Goal: Task Accomplishment & Management: Manage account settings

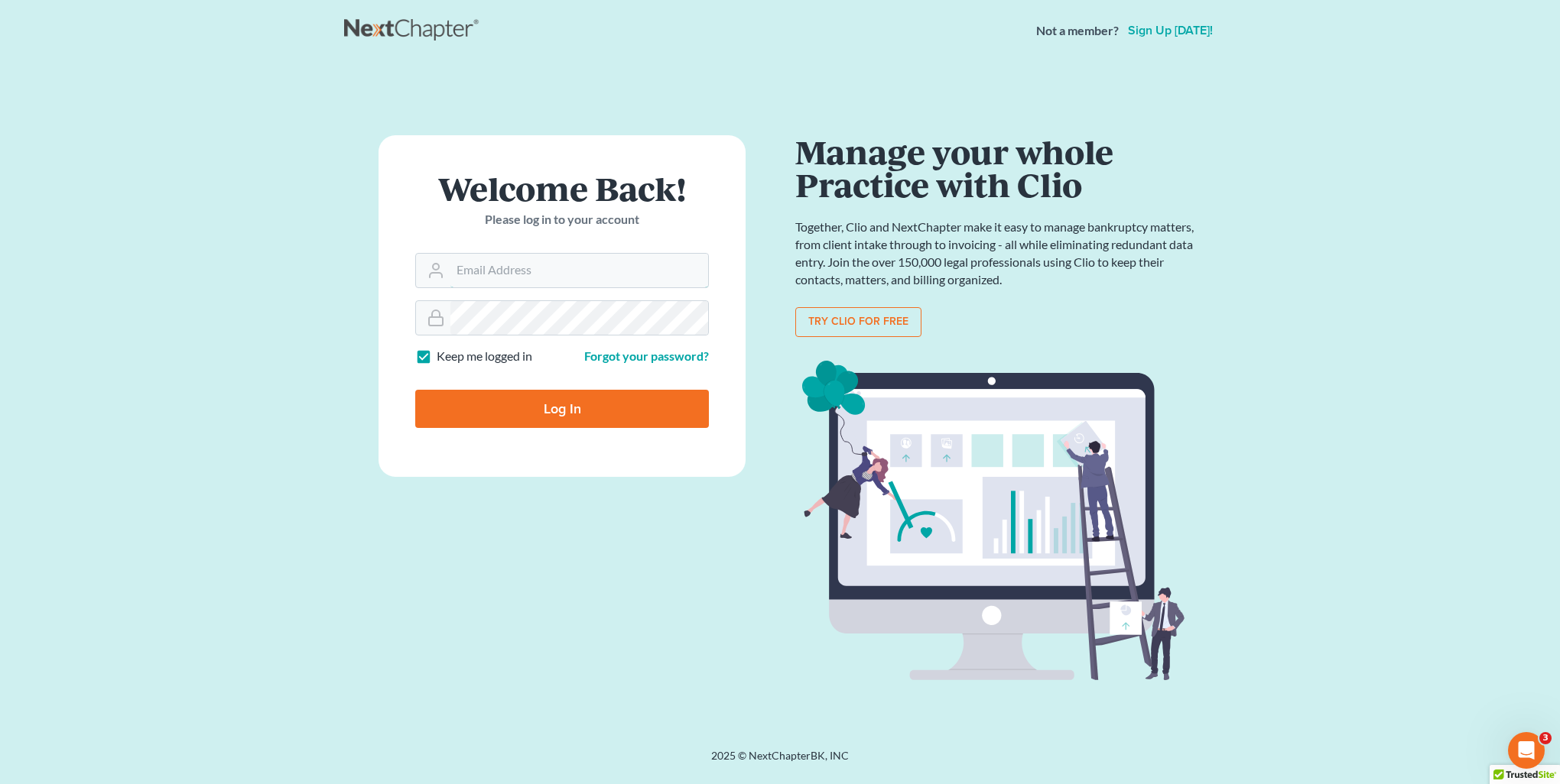
type input "[PERSON_NAME][EMAIL_ADDRESS][DOMAIN_NAME]"
click at [508, 420] on input "Log In" at bounding box center [562, 409] width 294 height 38
type input "Thinking..."
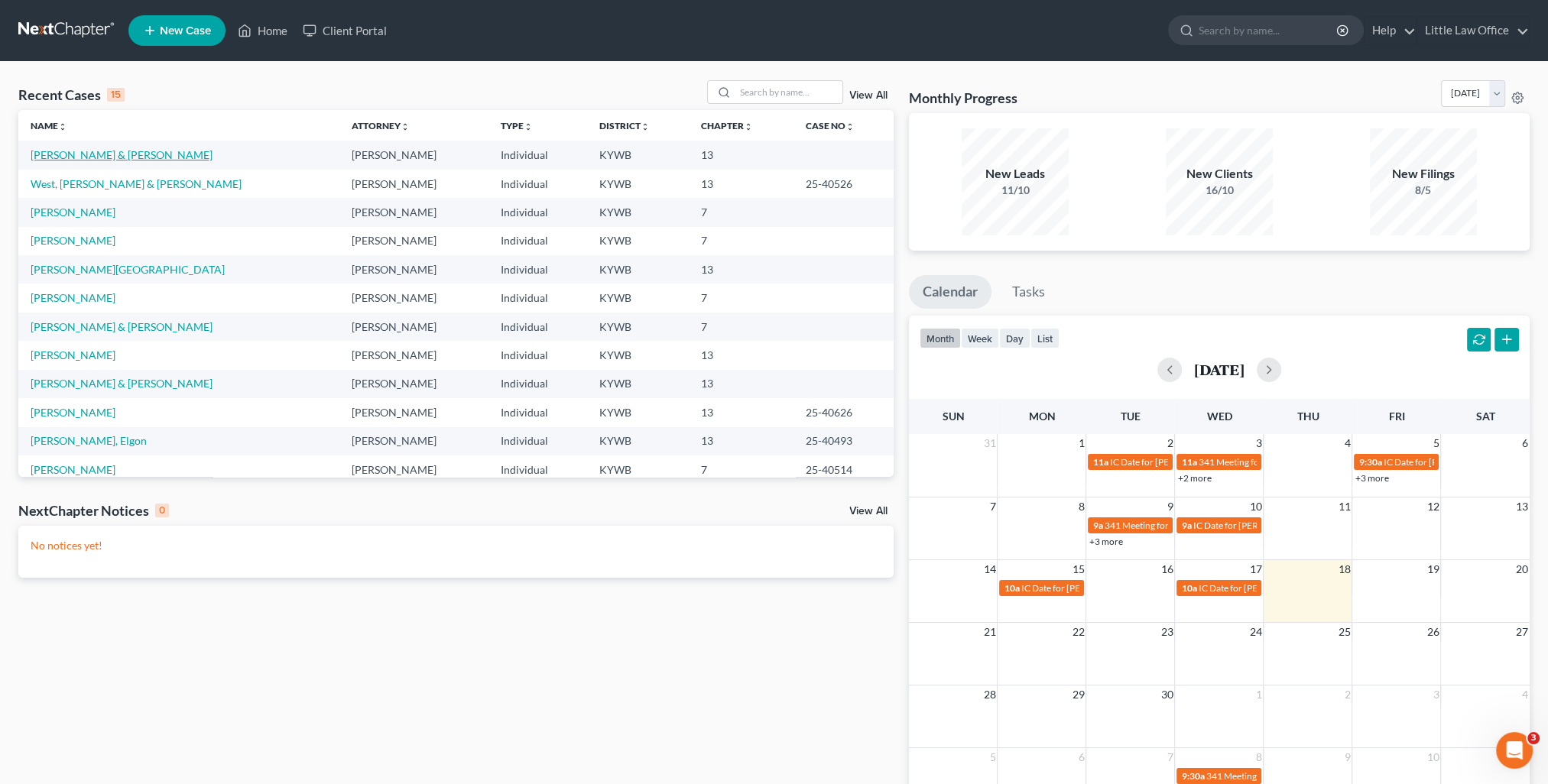
click at [115, 156] on link "[PERSON_NAME] & [PERSON_NAME]" at bounding box center [121, 154] width 182 height 13
select select "4"
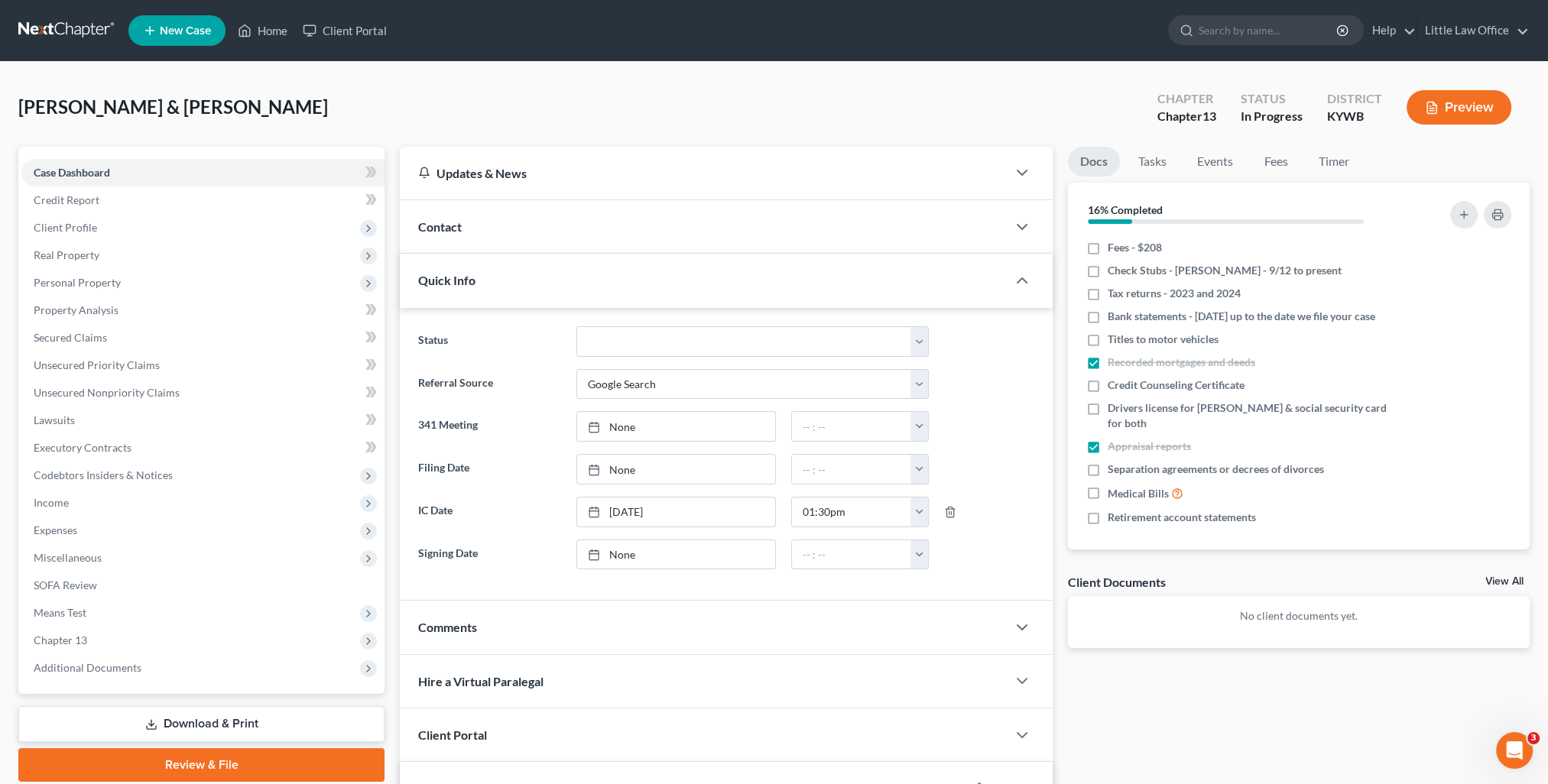
scroll to position [1912, 0]
click at [1500, 217] on icon "button" at bounding box center [1497, 215] width 13 height 13
click at [100, 222] on span "Client Profile" at bounding box center [203, 227] width 363 height 27
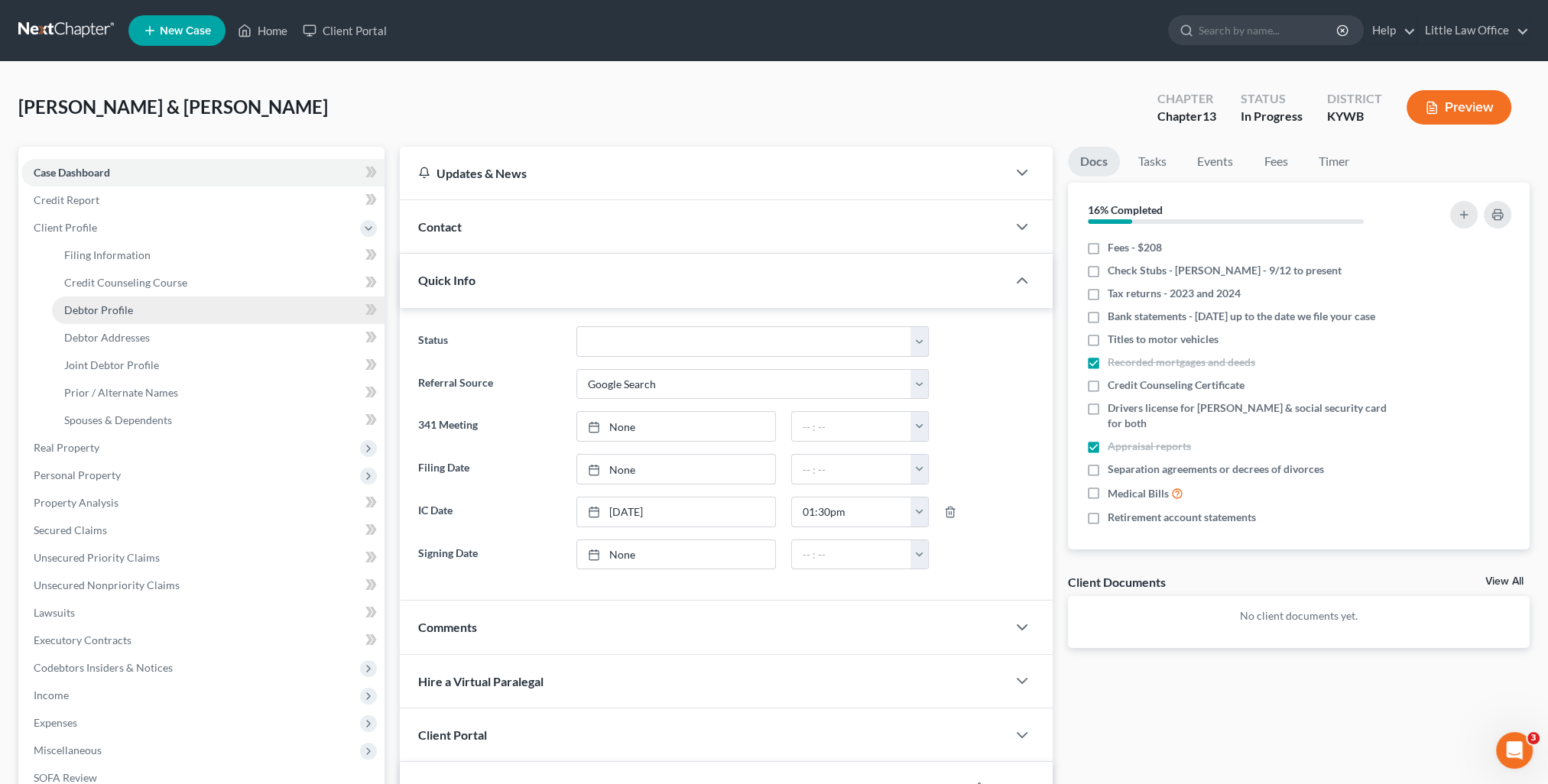
click at [158, 316] on link "Debtor Profile" at bounding box center [218, 310] width 333 height 27
select select "1"
select select "4"
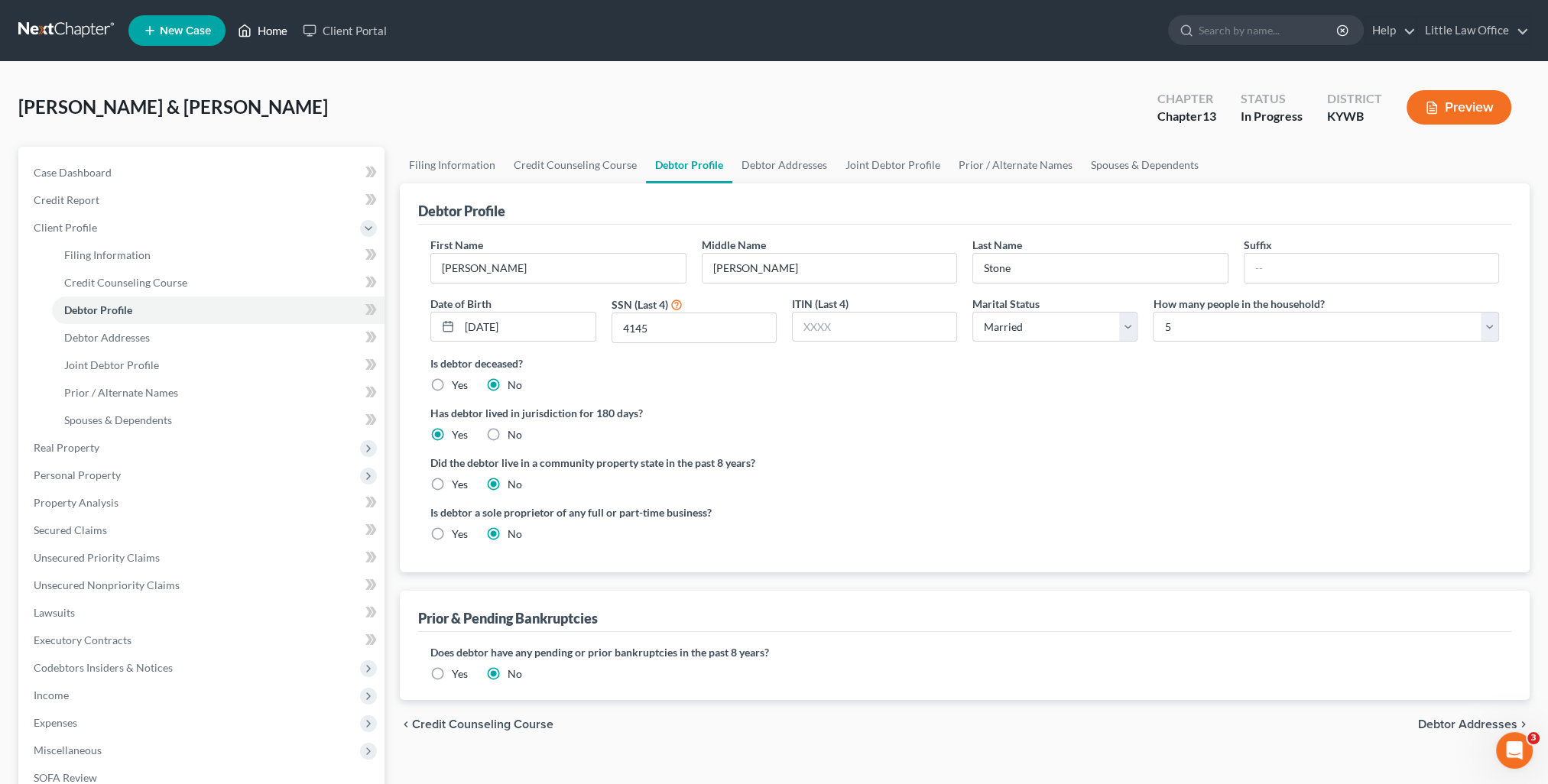
click at [275, 34] on link "Home" at bounding box center [262, 30] width 65 height 27
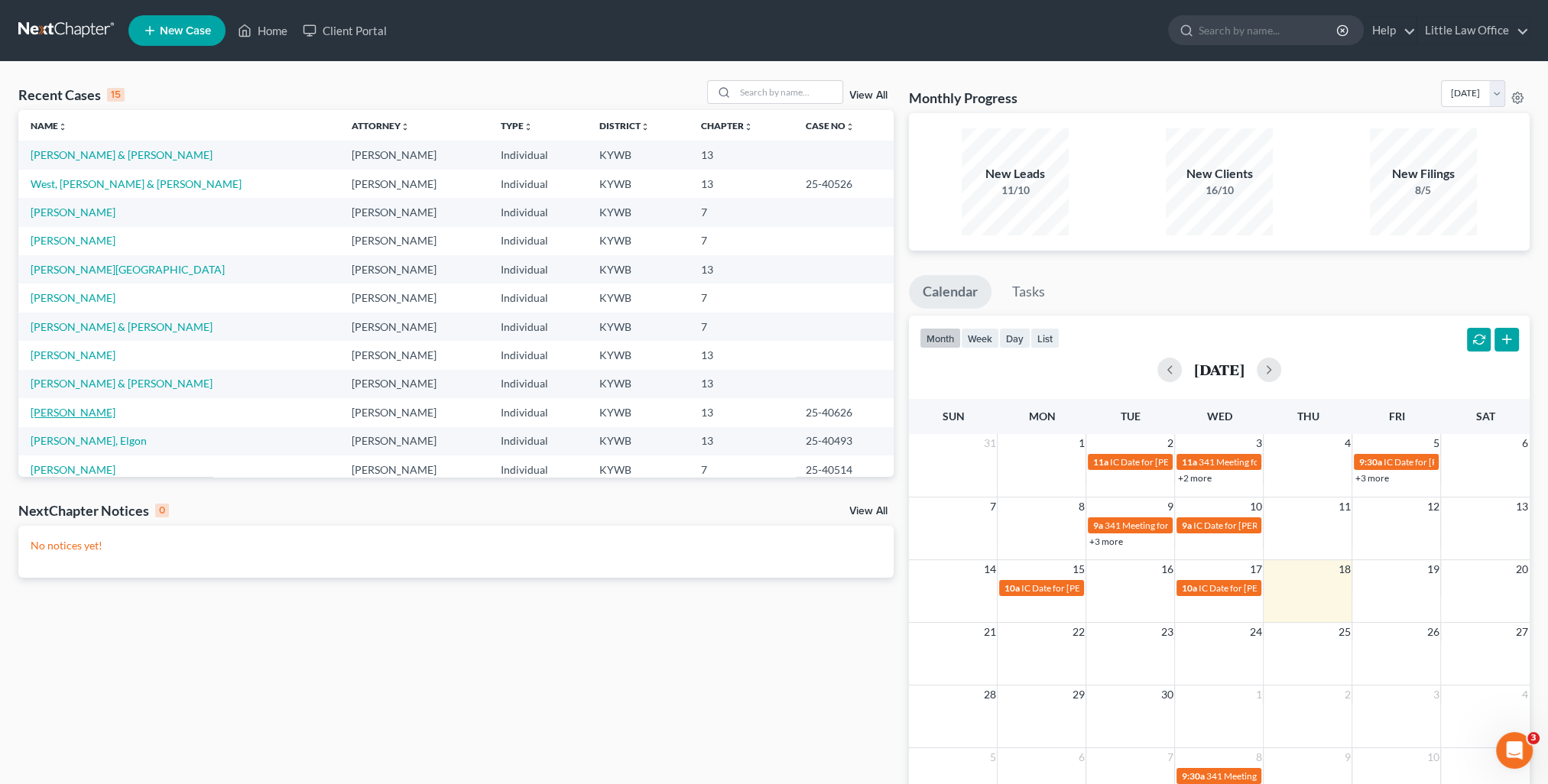
click at [115, 415] on link "Midgett, Christopher" at bounding box center [72, 412] width 85 height 13
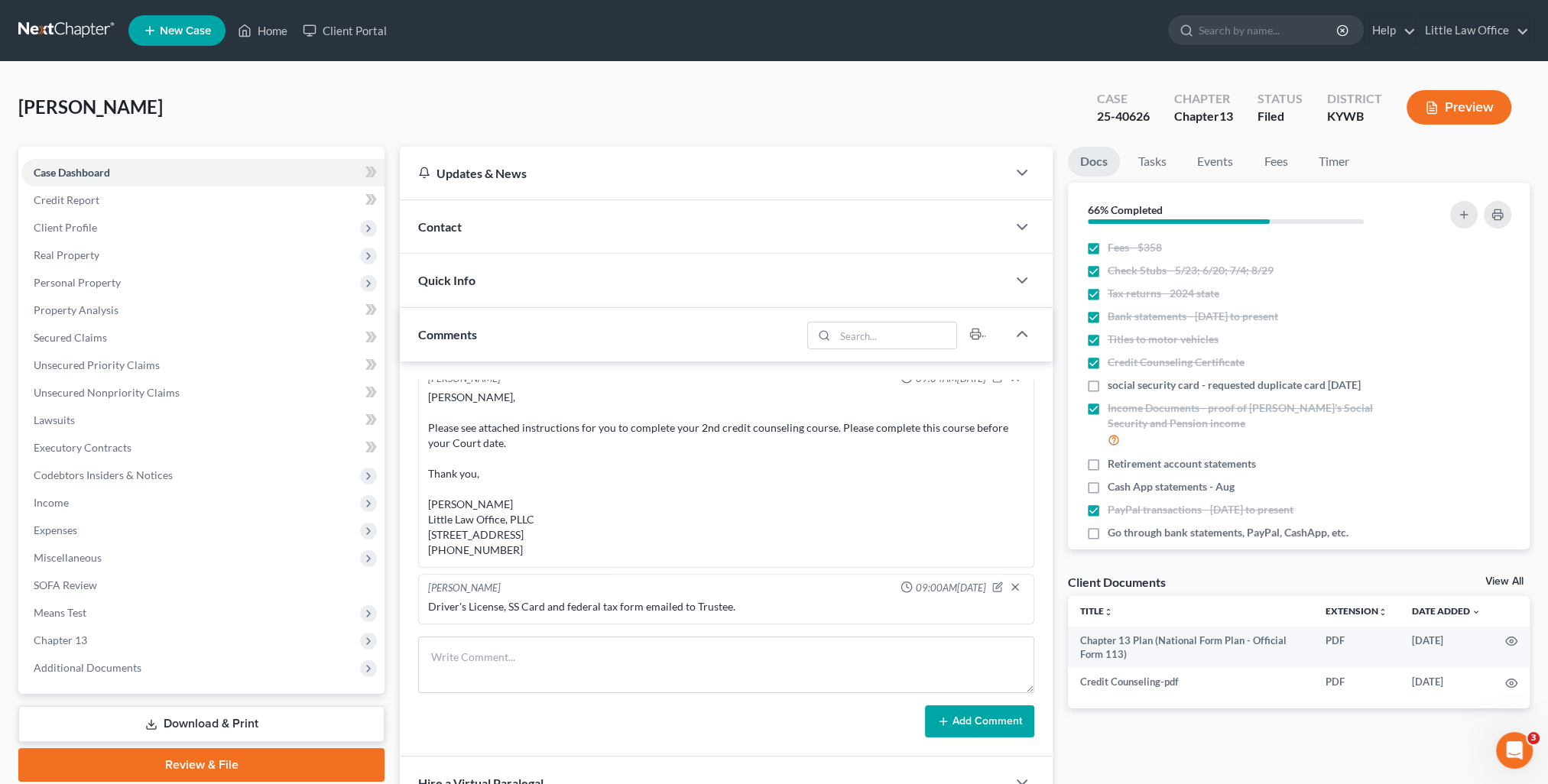
scroll to position [417, 0]
drag, startPoint x: 1088, startPoint y: 118, endPoint x: 1150, endPoint y: 115, distance: 62.1
click at [1150, 115] on div "Case 25-40626" at bounding box center [1123, 109] width 77 height 45
copy div "25-40626"
click at [270, 29] on link "Home" at bounding box center [262, 30] width 65 height 27
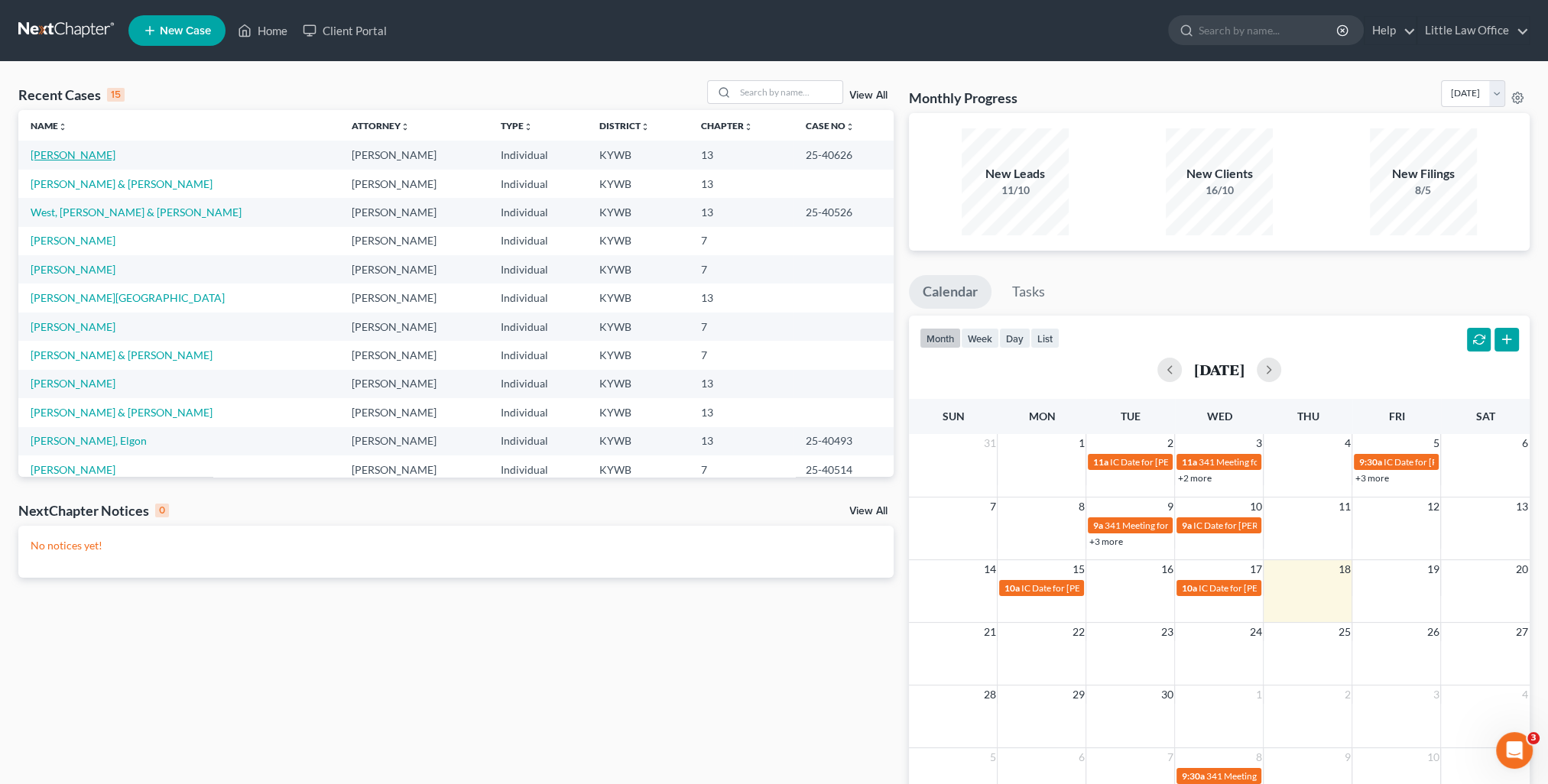
click at [111, 154] on link "Midgett, Christopher" at bounding box center [72, 154] width 85 height 13
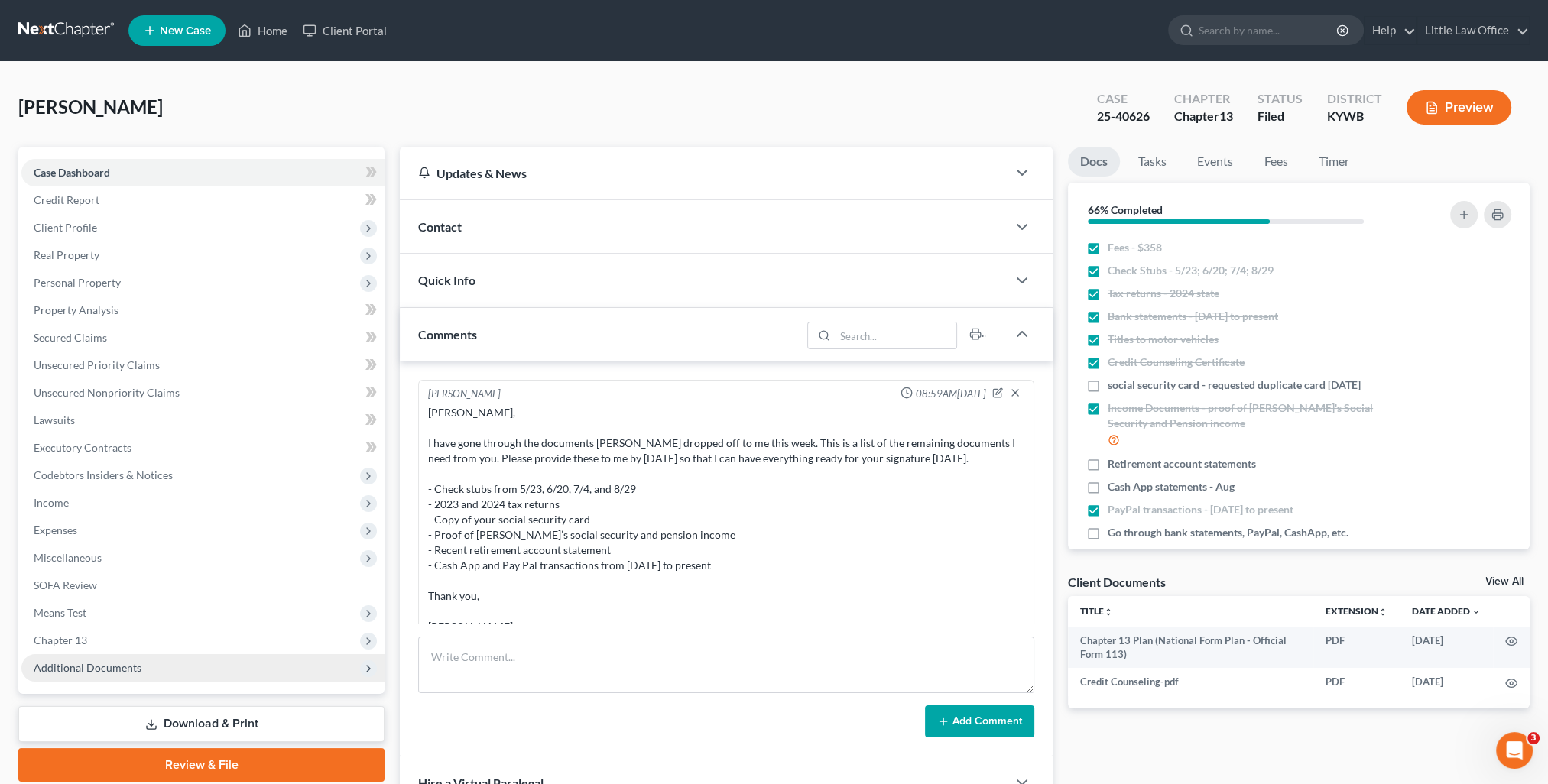
scroll to position [1646, 0]
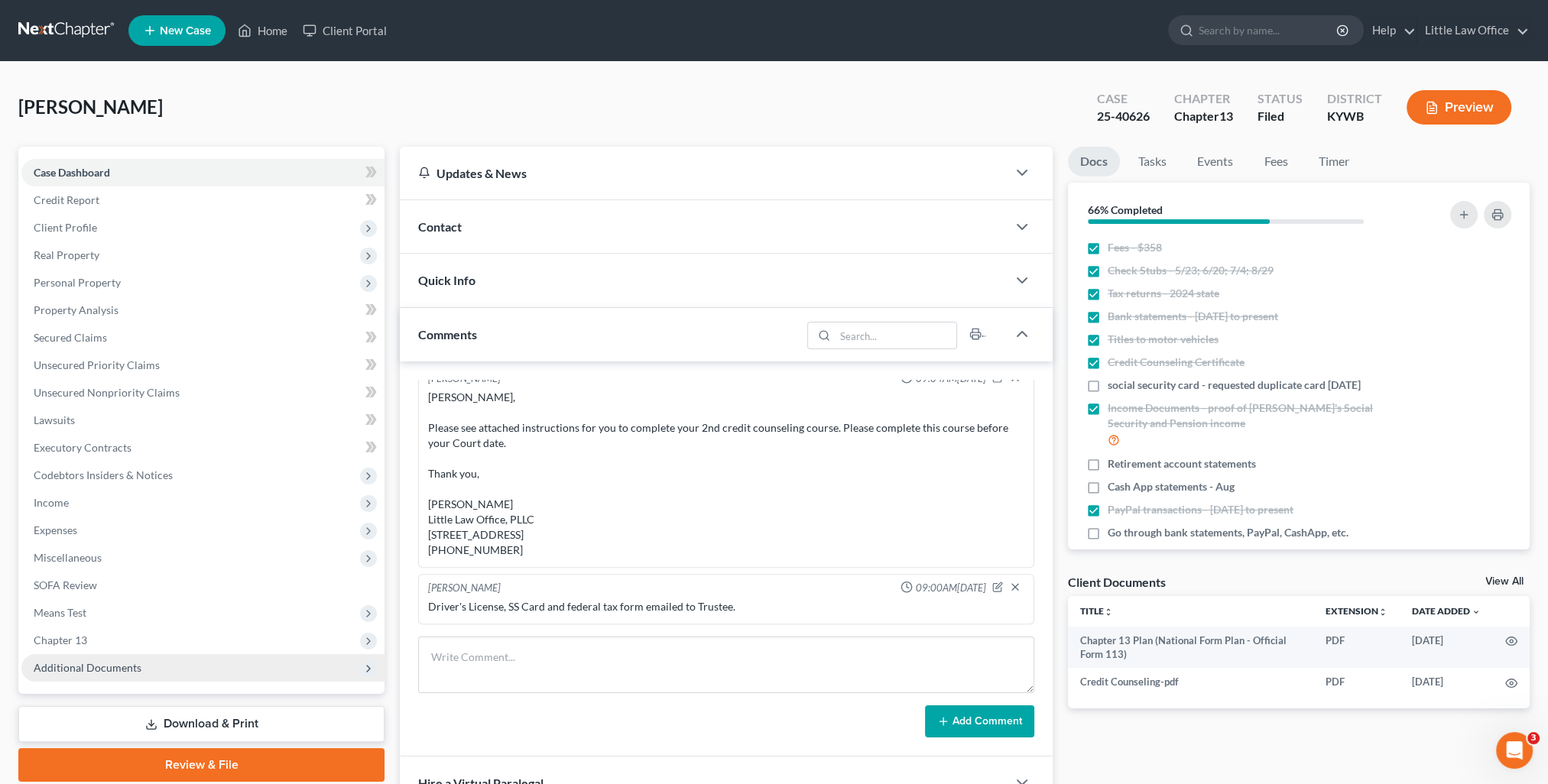
click at [130, 669] on span "Additional Documents" at bounding box center [87, 667] width 107 height 13
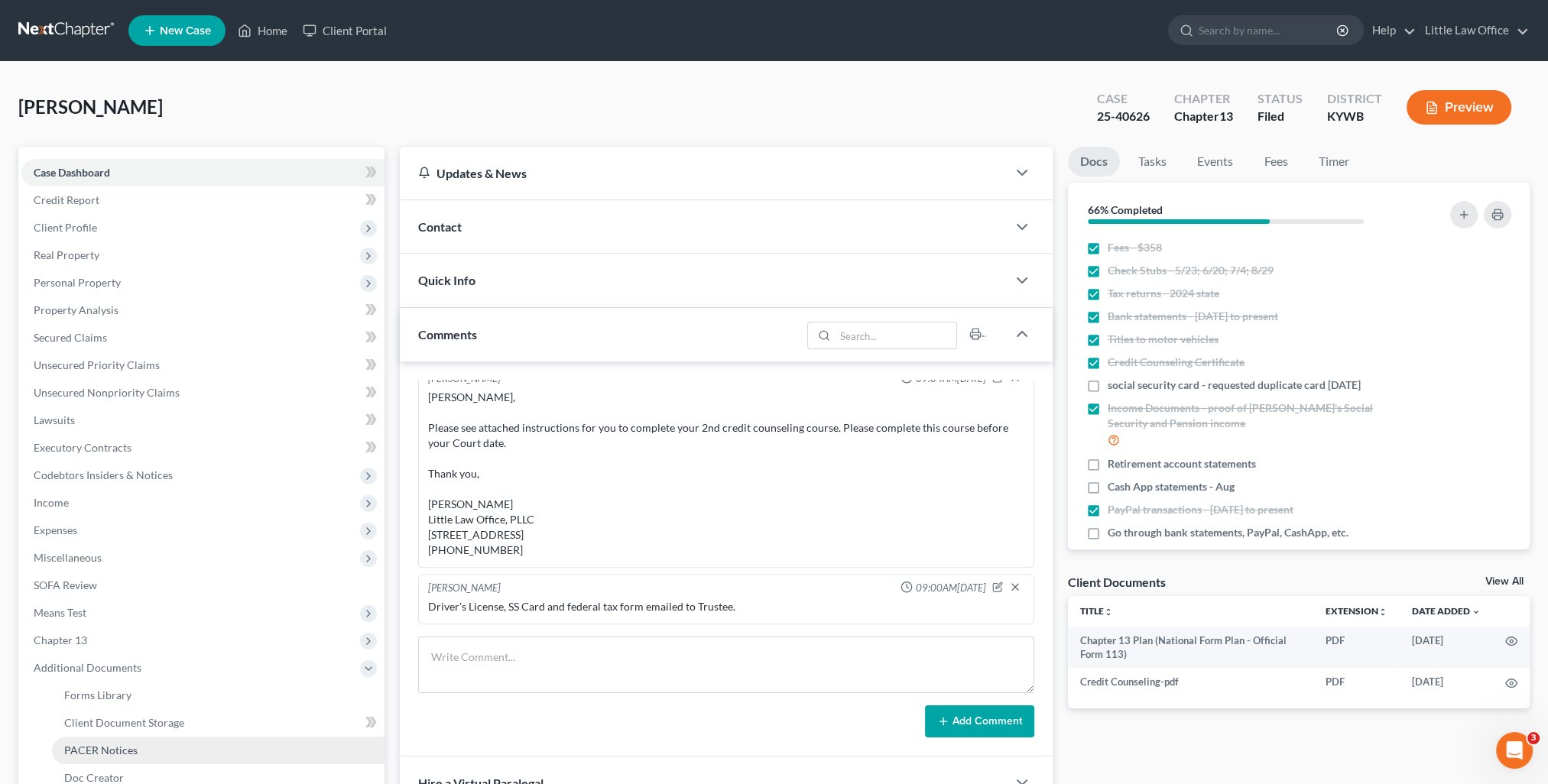
scroll to position [76, 0]
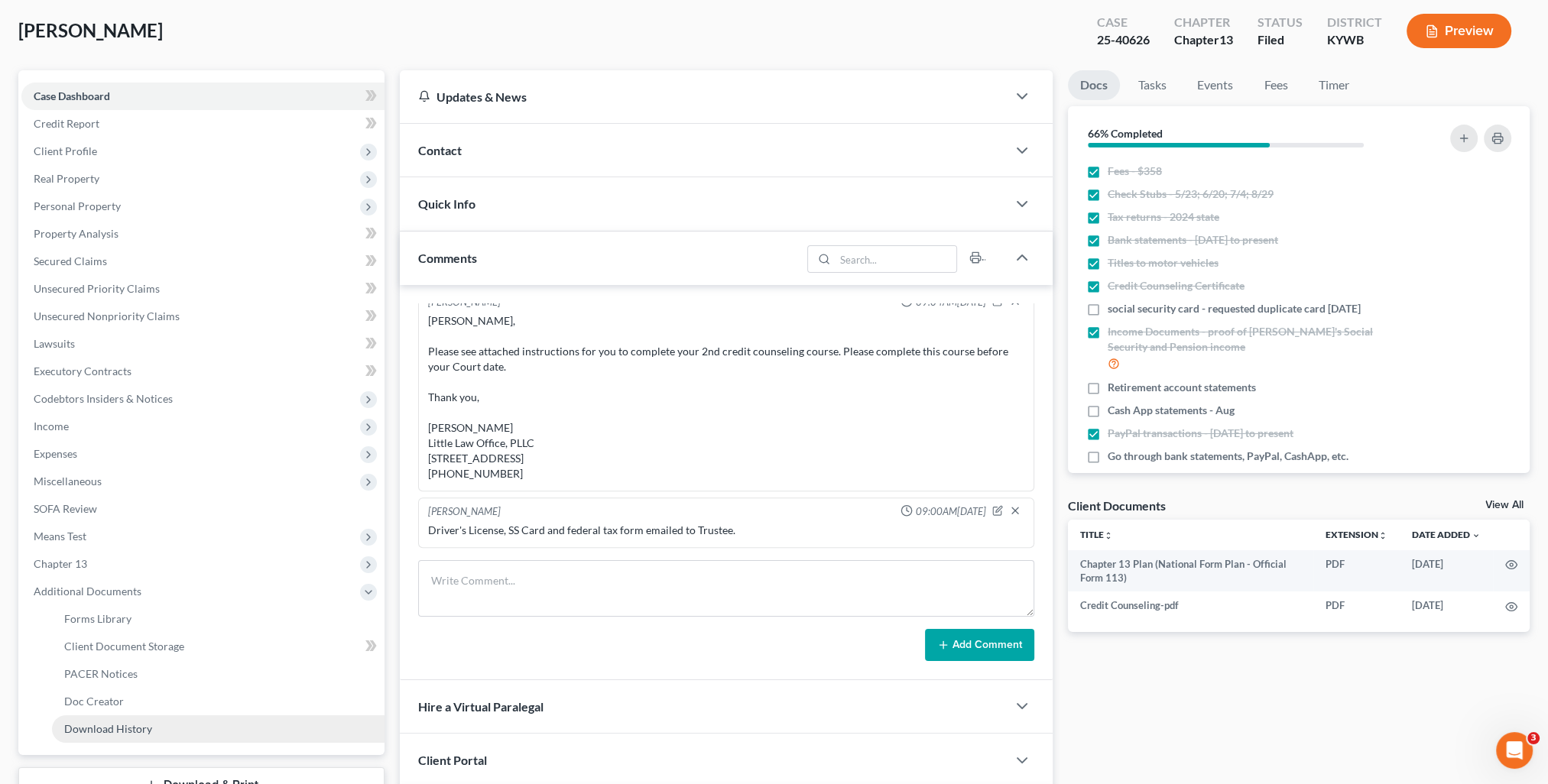
click at [132, 723] on span "Download History" at bounding box center [108, 728] width 88 height 13
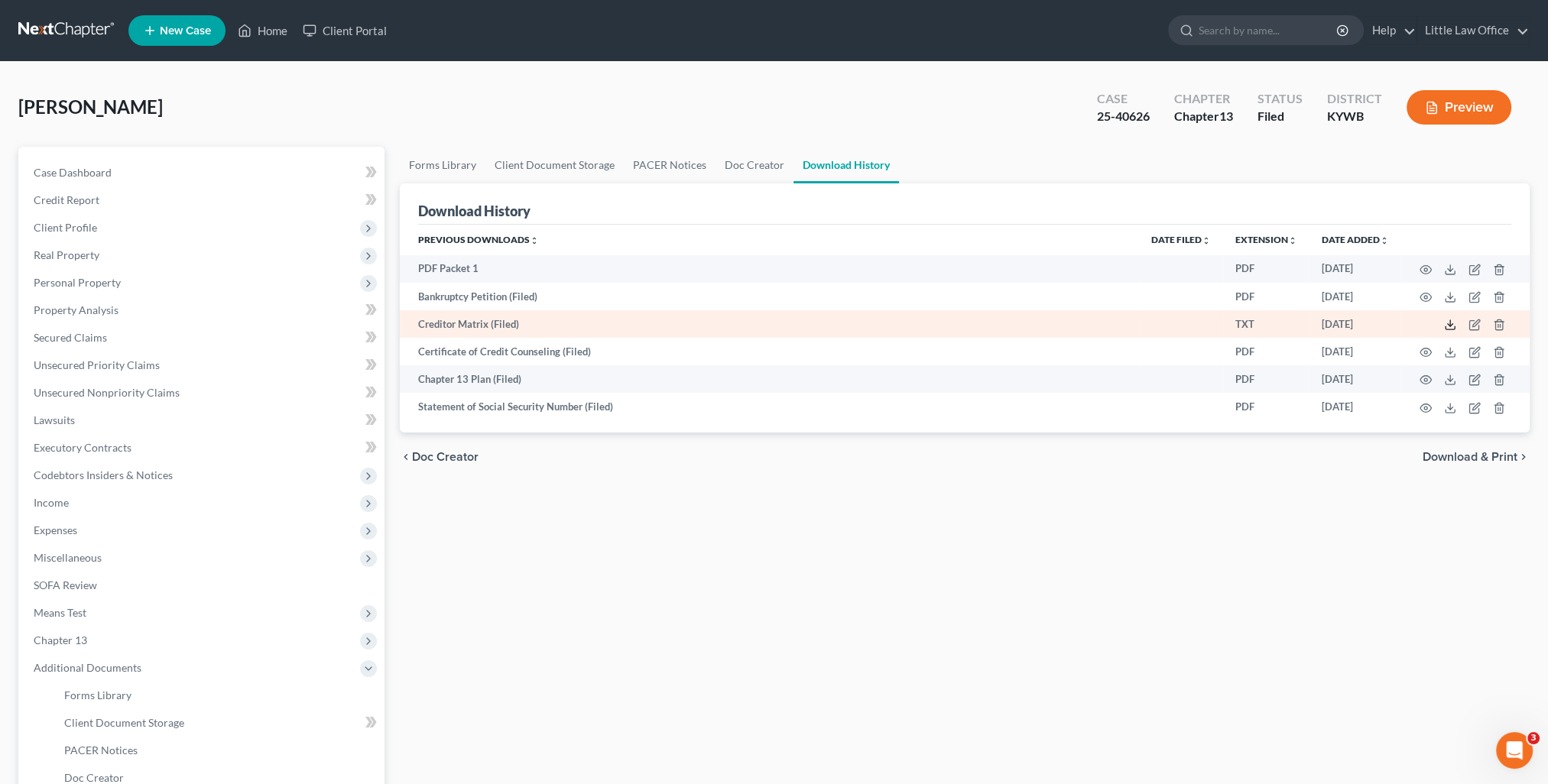
click at [1449, 326] on polyline at bounding box center [1449, 325] width 5 height 2
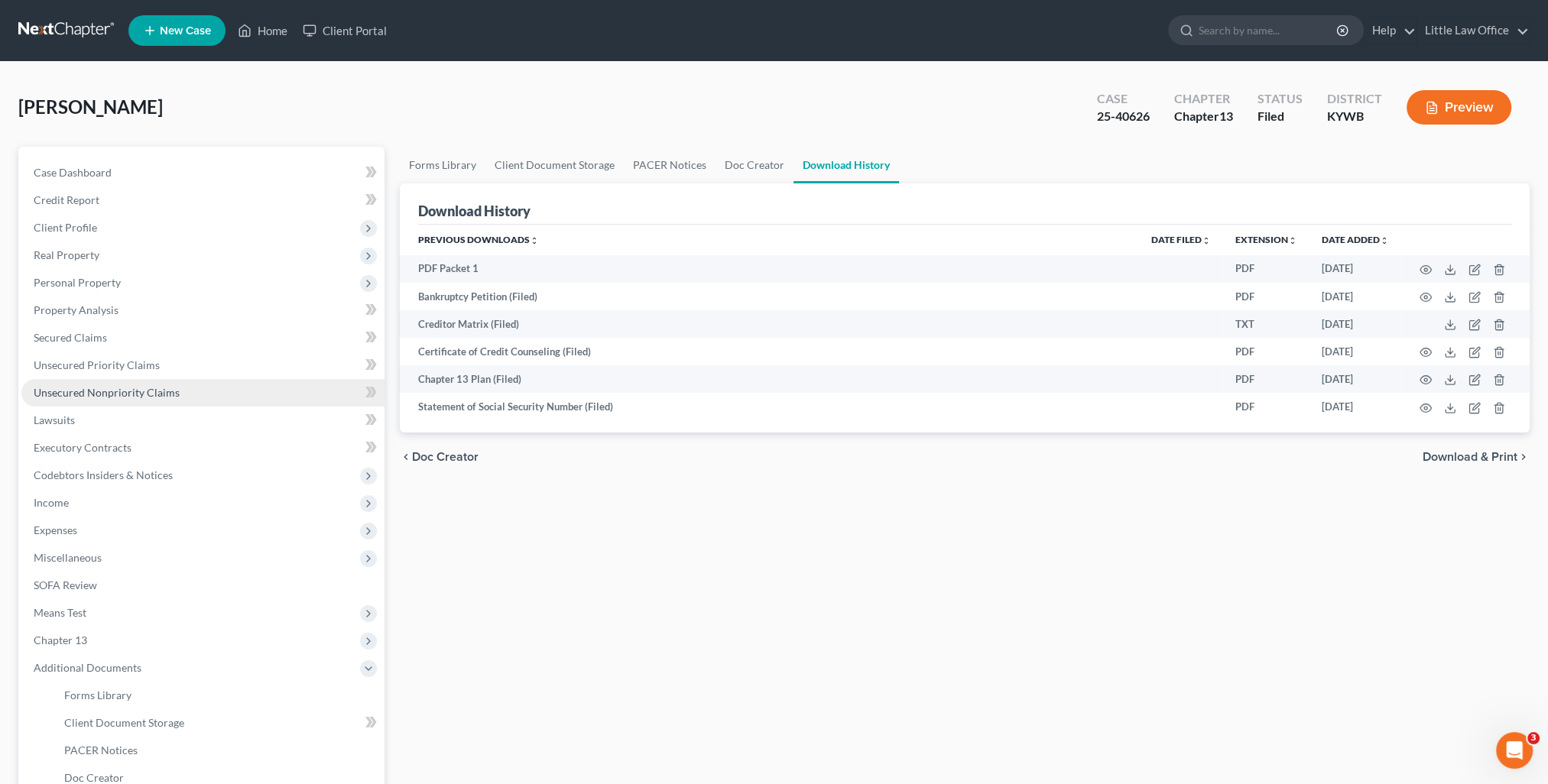
click at [138, 393] on span "Unsecured Nonpriority Claims" at bounding box center [106, 392] width 146 height 13
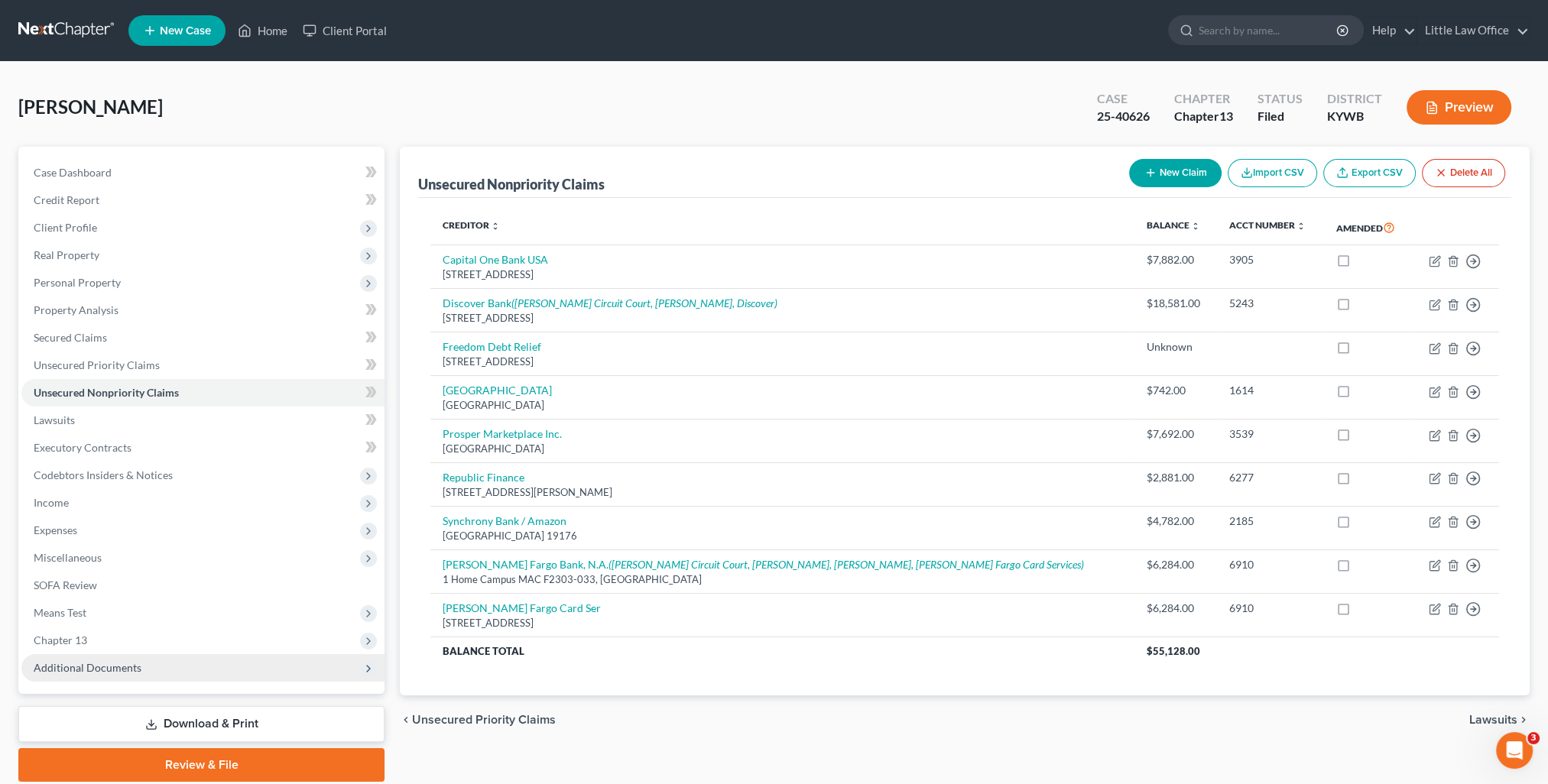
click at [157, 665] on span "Additional Documents" at bounding box center [203, 668] width 363 height 27
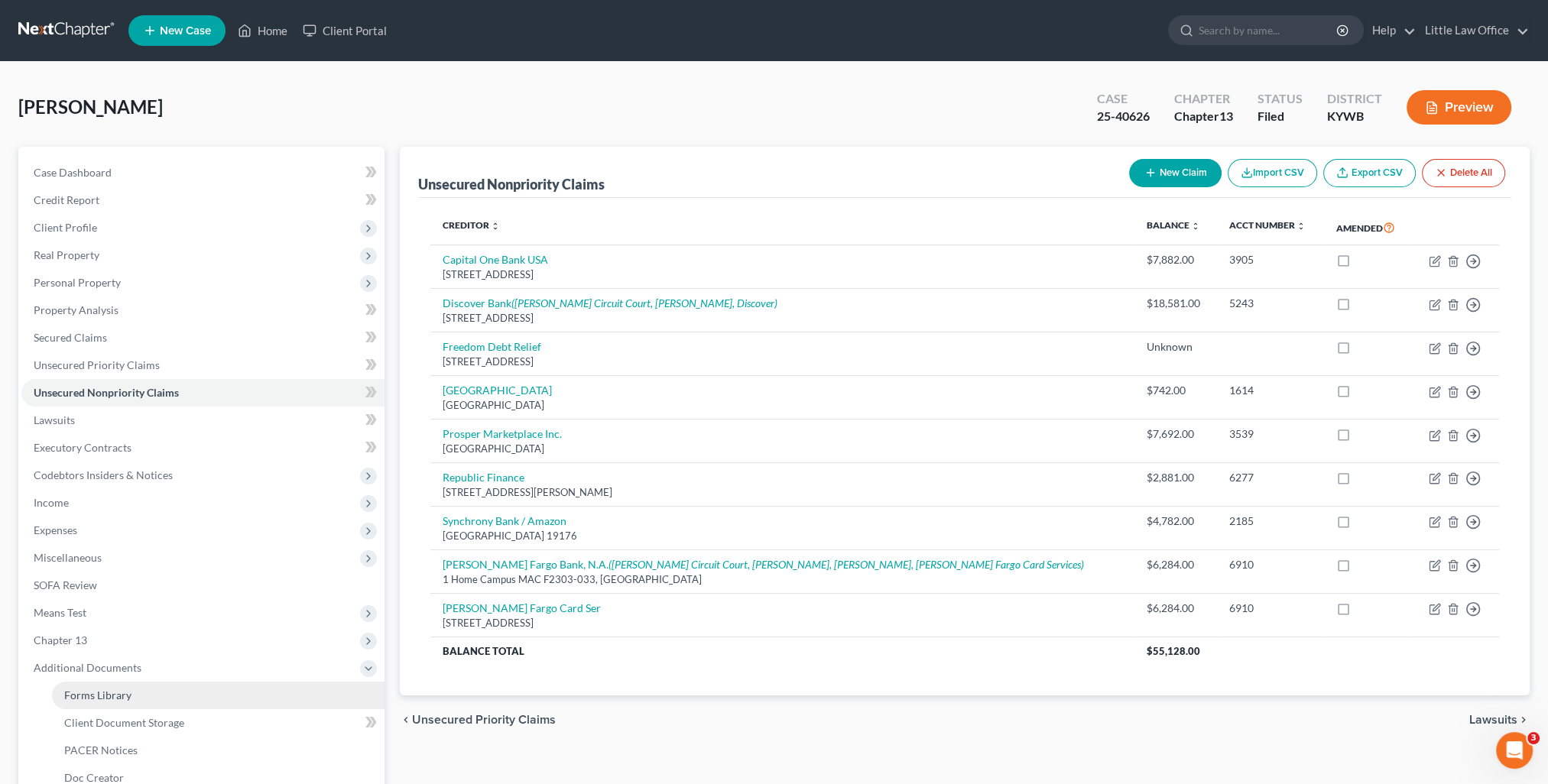
scroll to position [76, 0]
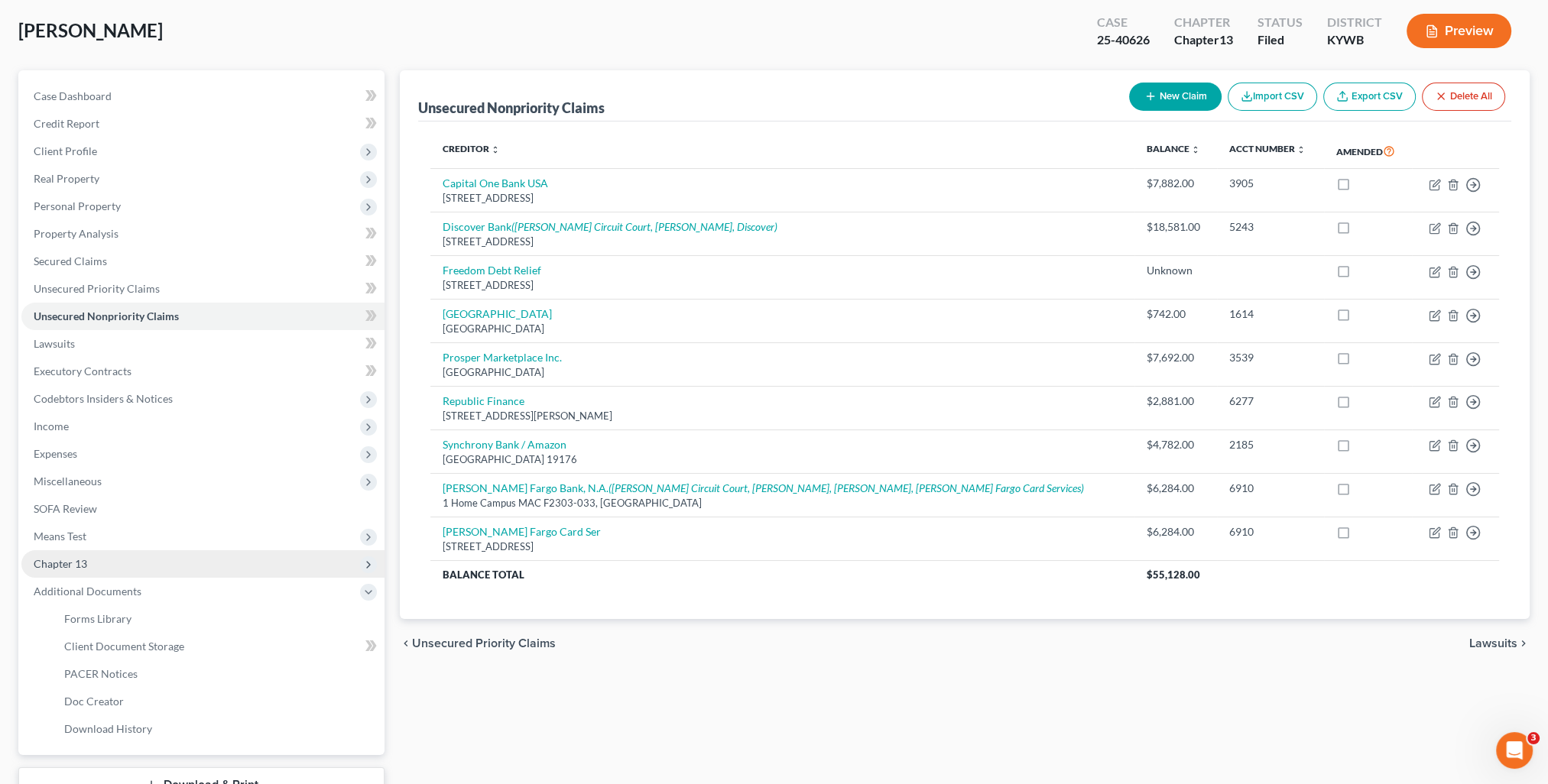
click at [86, 562] on span "Chapter 13" at bounding box center [60, 563] width 54 height 13
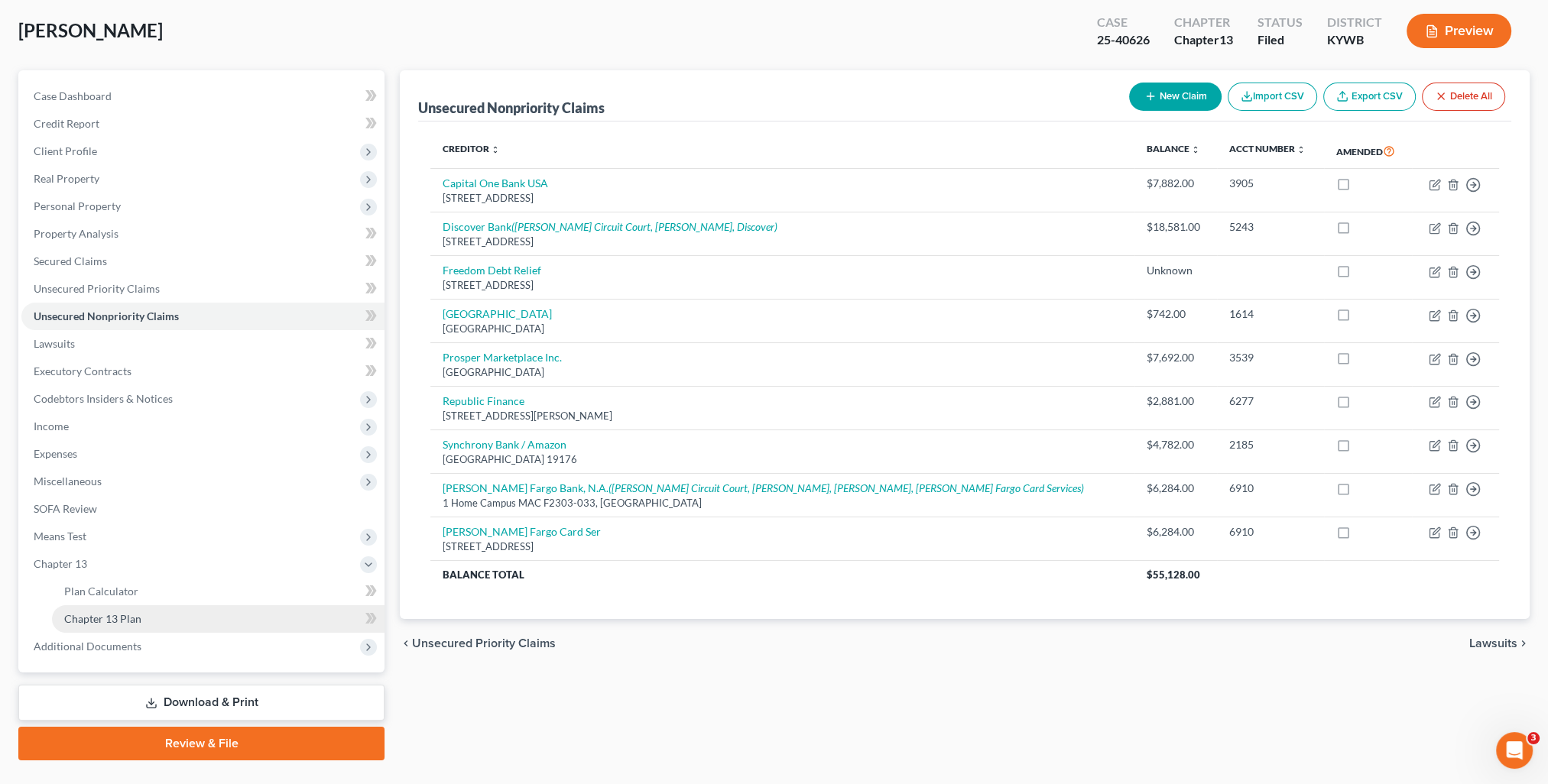
click at [143, 608] on link "Chapter 13 Plan" at bounding box center [218, 619] width 333 height 27
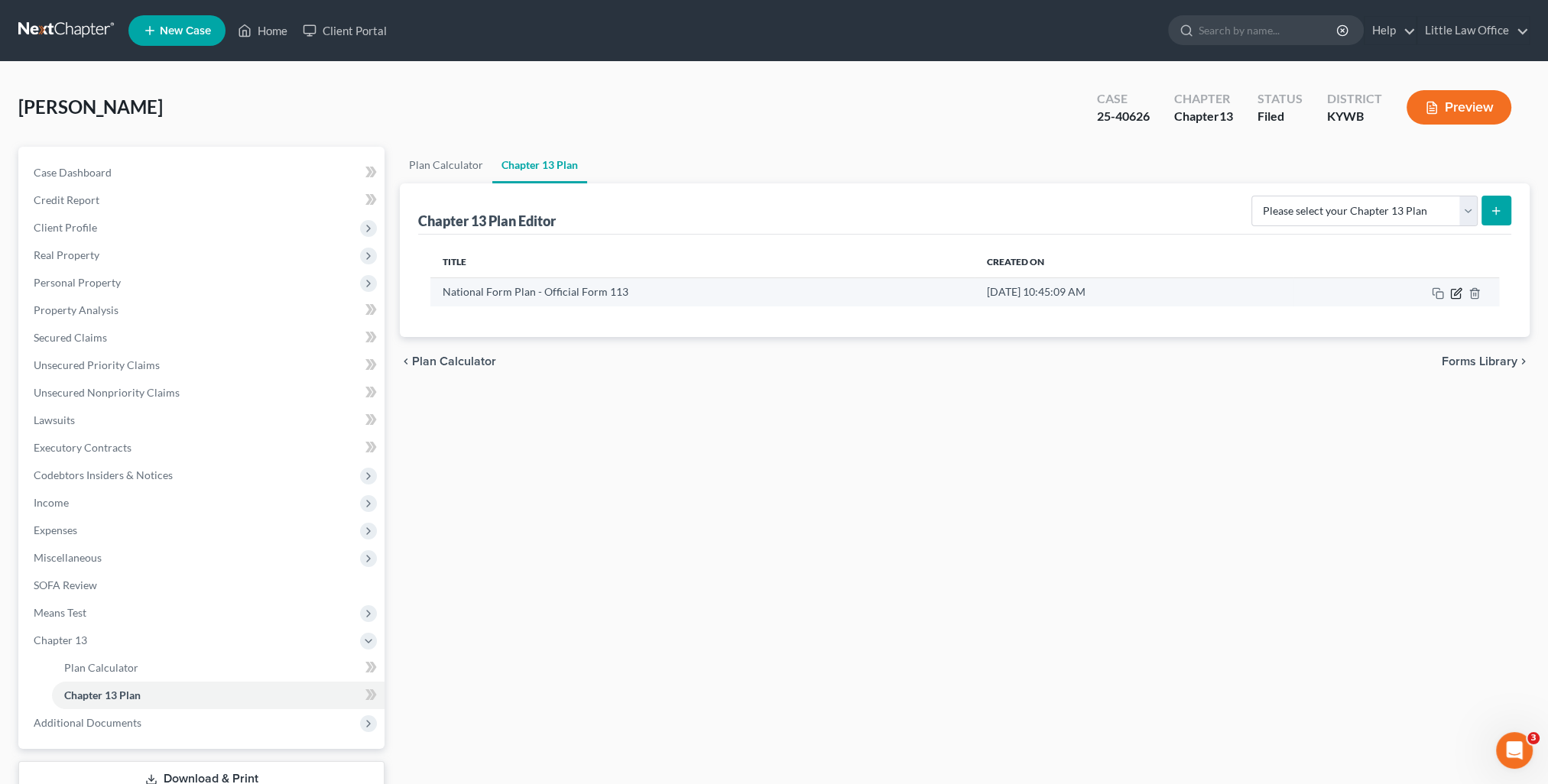
click at [1457, 294] on icon "button" at bounding box center [1456, 294] width 13 height 13
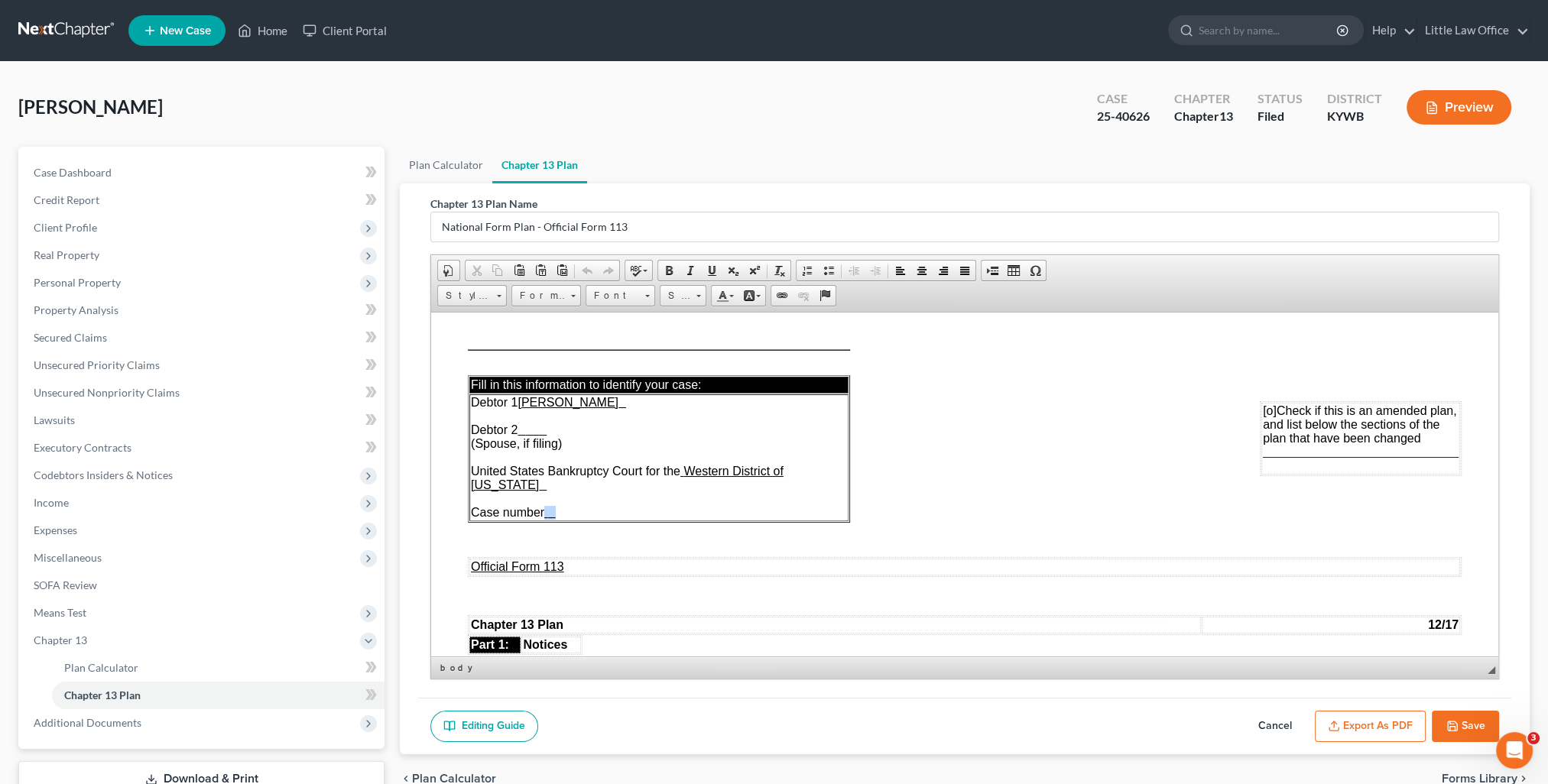
drag, startPoint x: 544, startPoint y: 516, endPoint x: 558, endPoint y: 516, distance: 14.0
click at [558, 516] on td "Debtor 1 Christopher Wayne Midgett Debtor 2 (Spouse, if filing) United States B…" at bounding box center [658, 457] width 379 height 127
click at [553, 515] on u at bounding box center [552, 512] width 8 height 11
click at [551, 511] on u at bounding box center [552, 512] width 8 height 11
drag, startPoint x: 548, startPoint y: 512, endPoint x: 560, endPoint y: 513, distance: 12.0
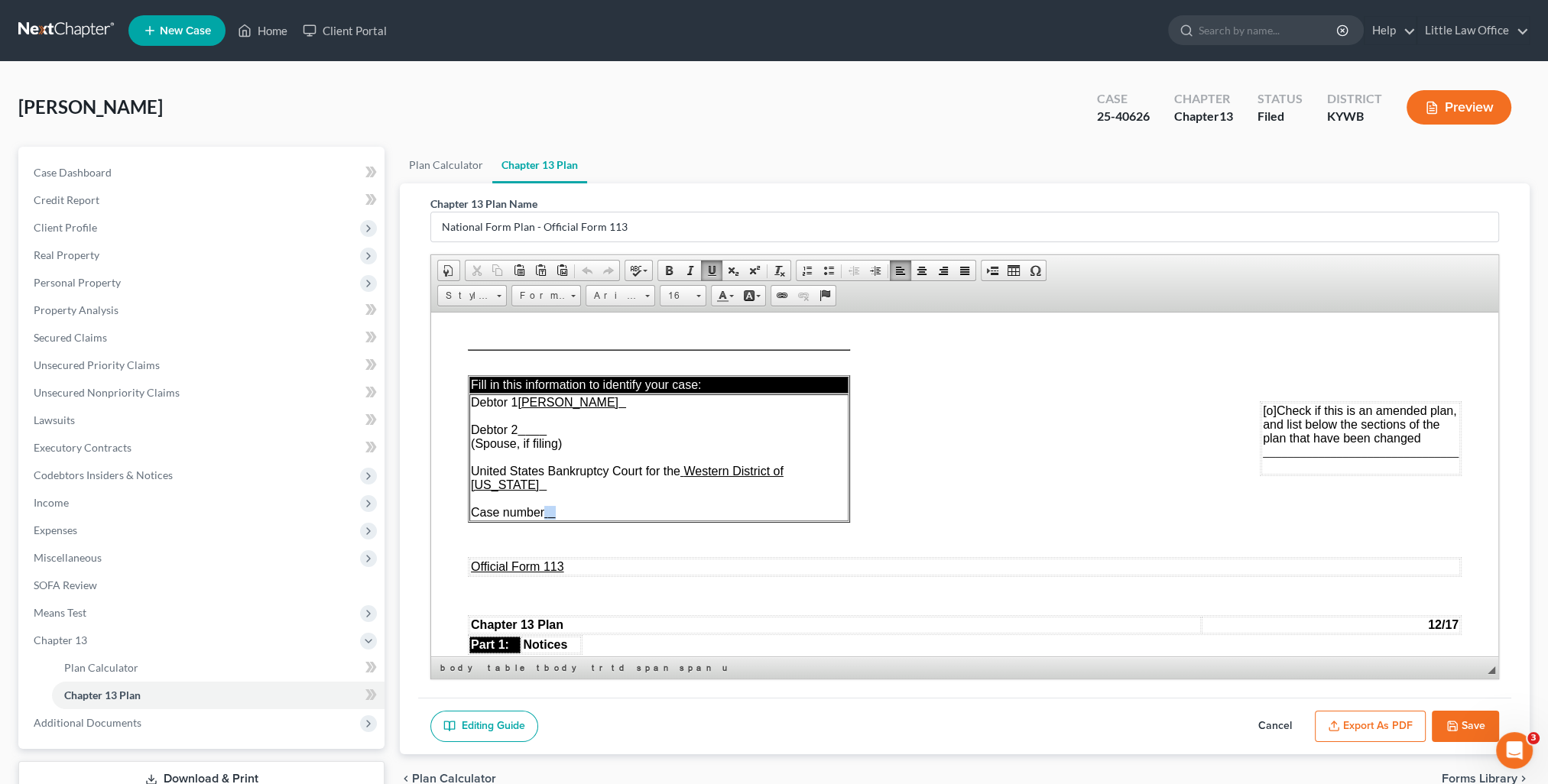
click at [560, 513] on td "Debtor 1 Christopher Wayne Midgett Debtor 2 (Spouse, if filing) United States B…" at bounding box center [658, 457] width 379 height 127
click at [1372, 738] on div "Editing Guide Cancel Export as PDF Save" at bounding box center [965, 725] width 1093 height 58
click at [1375, 735] on button "Export as PDF" at bounding box center [1370, 726] width 111 height 32
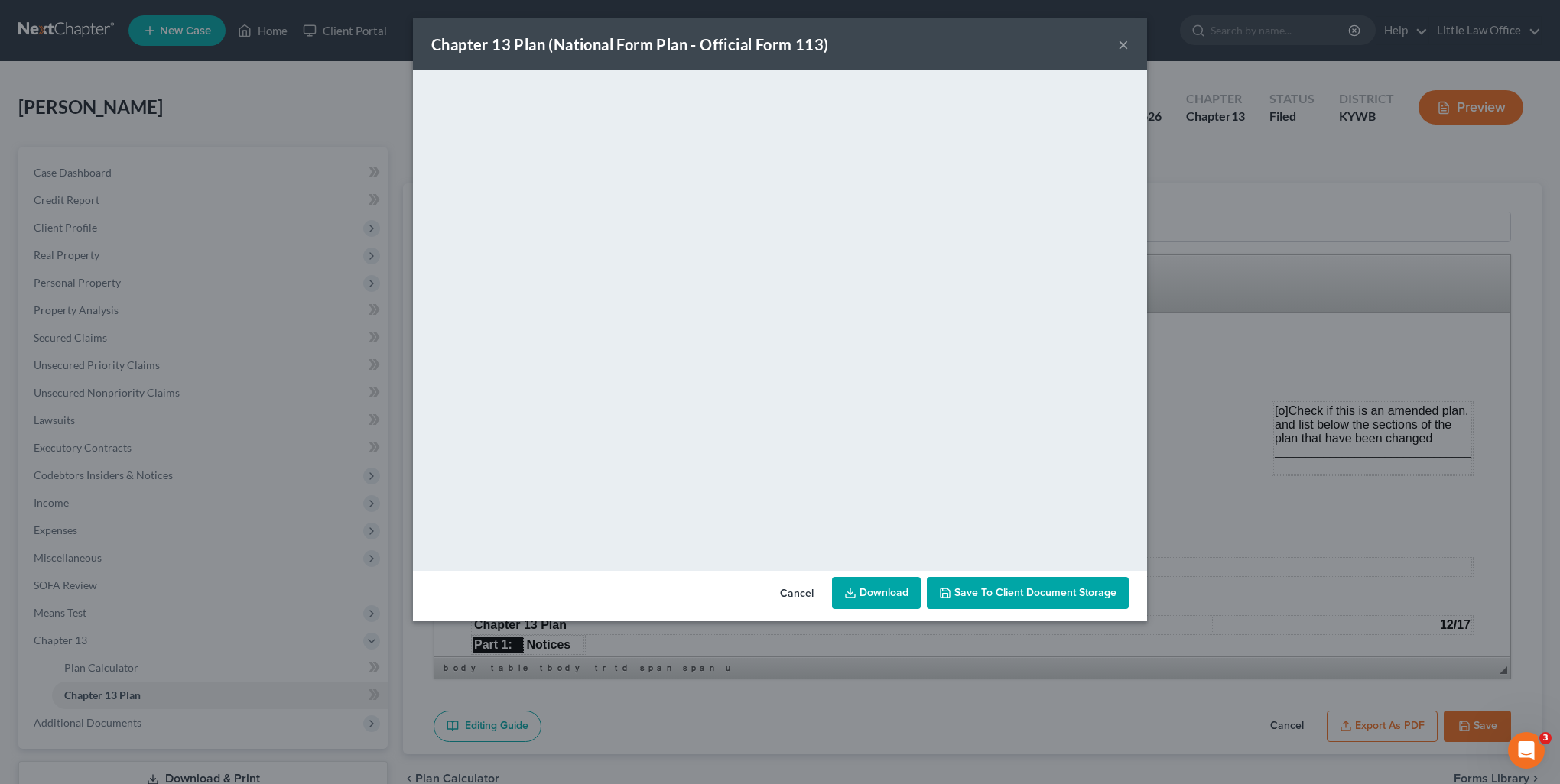
click at [1128, 47] on button "×" at bounding box center [1123, 44] width 11 height 19
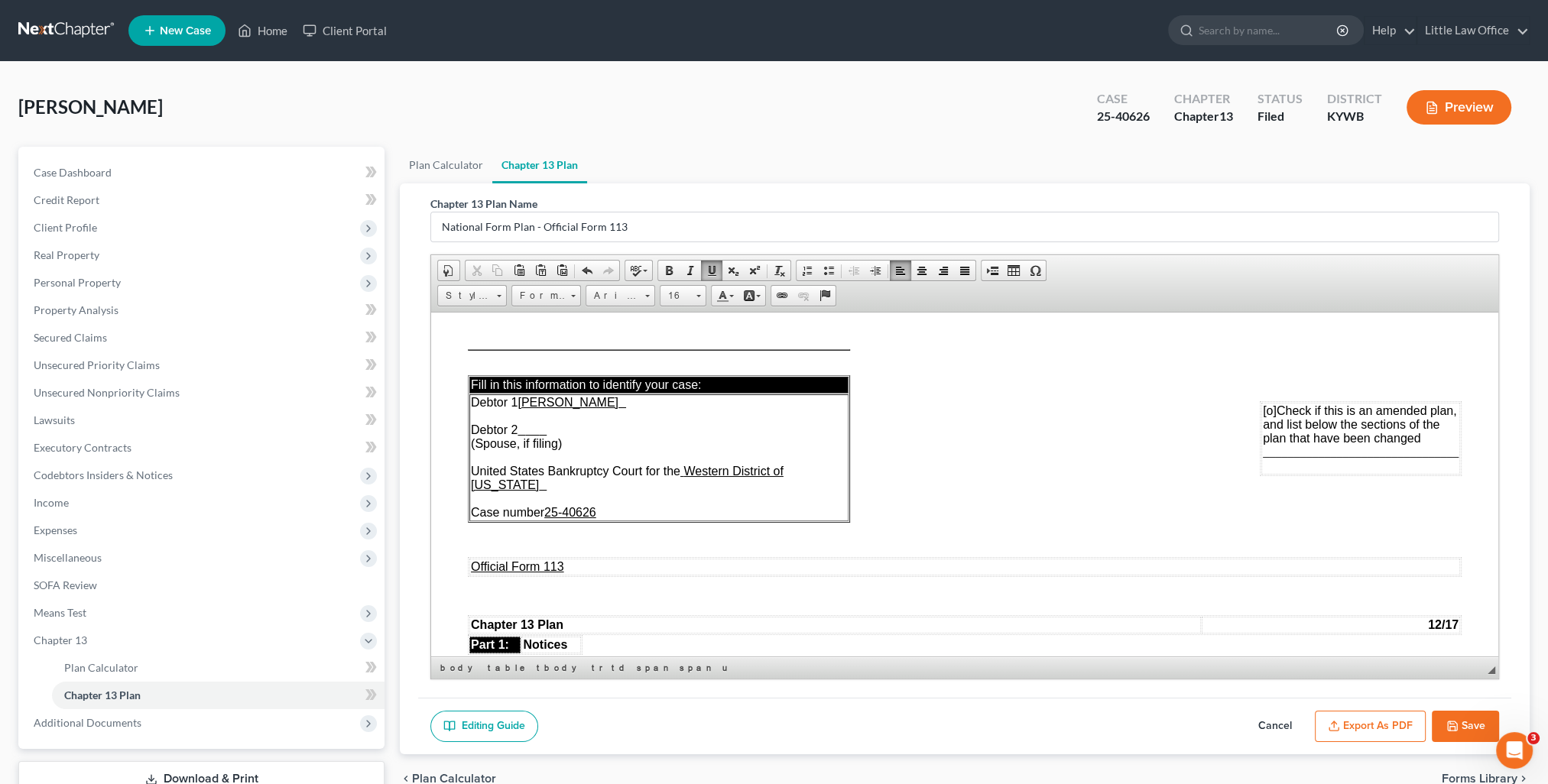
drag, startPoint x: 1461, startPoint y: 723, endPoint x: 1422, endPoint y: 701, distance: 44.8
click at [1461, 723] on button "Save" at bounding box center [1465, 726] width 67 height 32
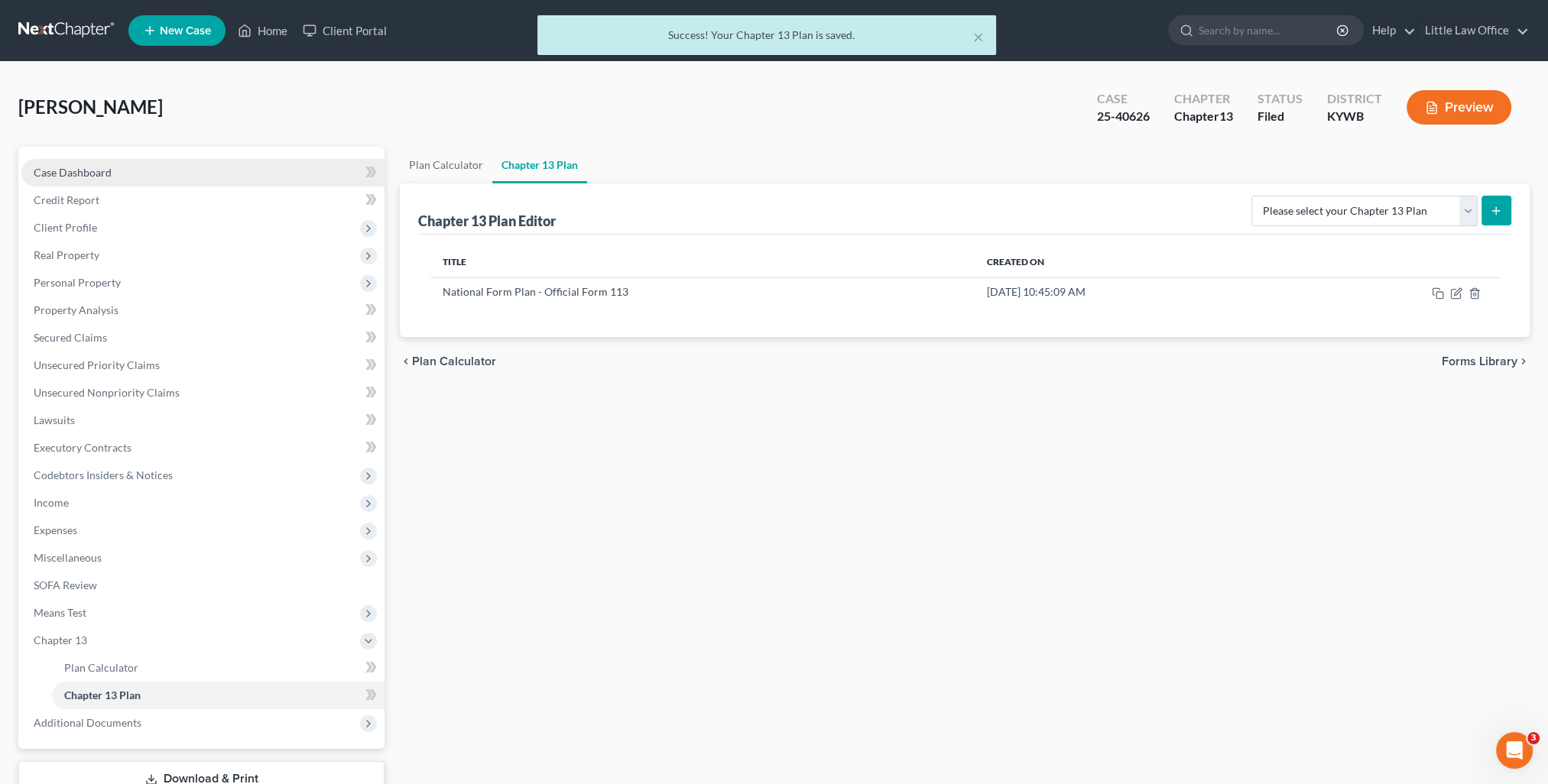
click at [97, 172] on span "Case Dashboard" at bounding box center [72, 172] width 78 height 13
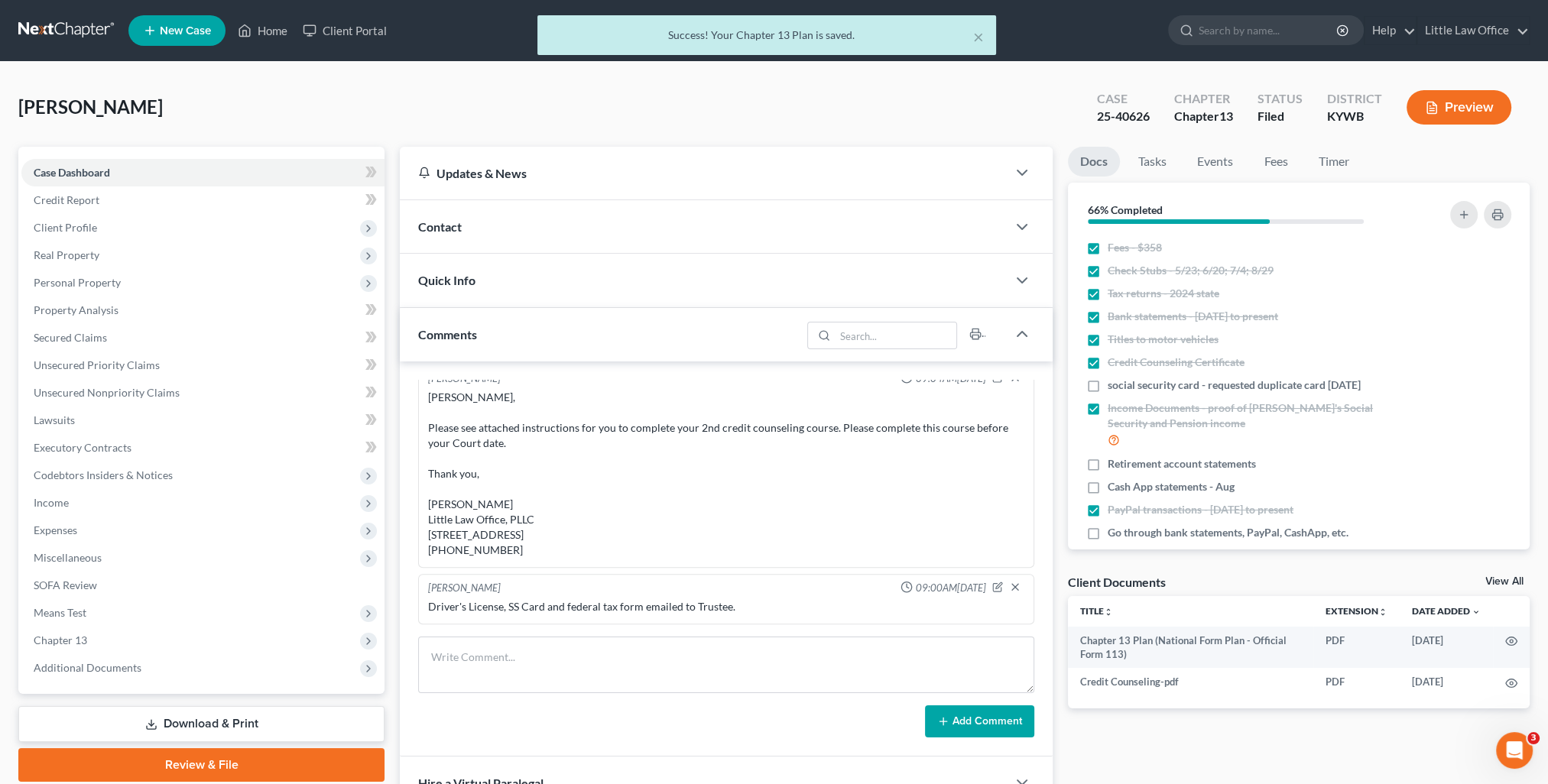
scroll to position [417, 0]
click at [588, 658] on textarea at bounding box center [727, 665] width 616 height 57
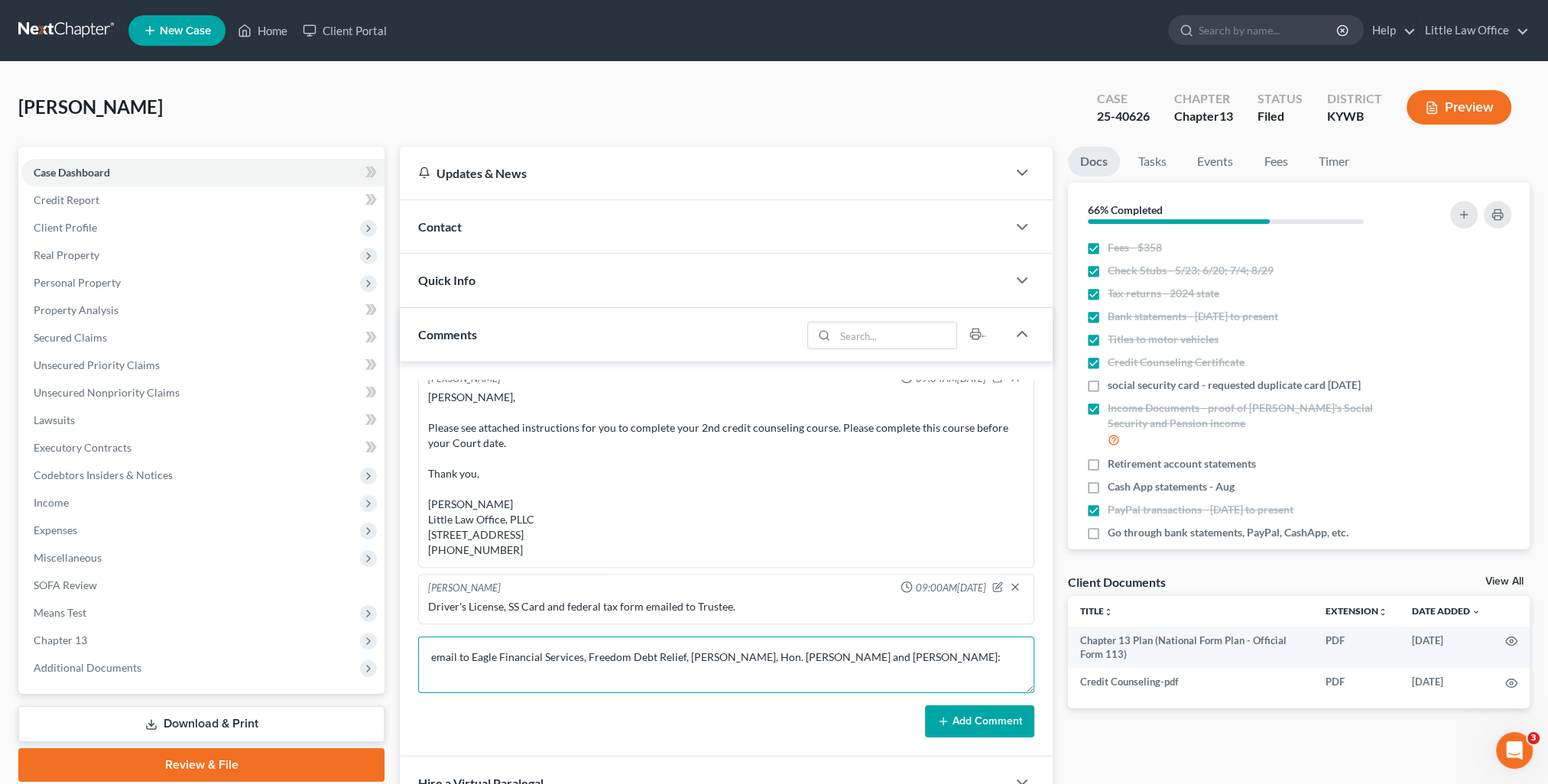
scroll to position [3, 0]
paste textarea "Please see attached Chapter 13 Plan for the above-referenced Debtor. Thank you,…"
type textarea "email to Eagle Financial Services, Freedom Debt Relief, Hon. Benjamin Dennison,…"
